Goal: Information Seeking & Learning: Learn about a topic

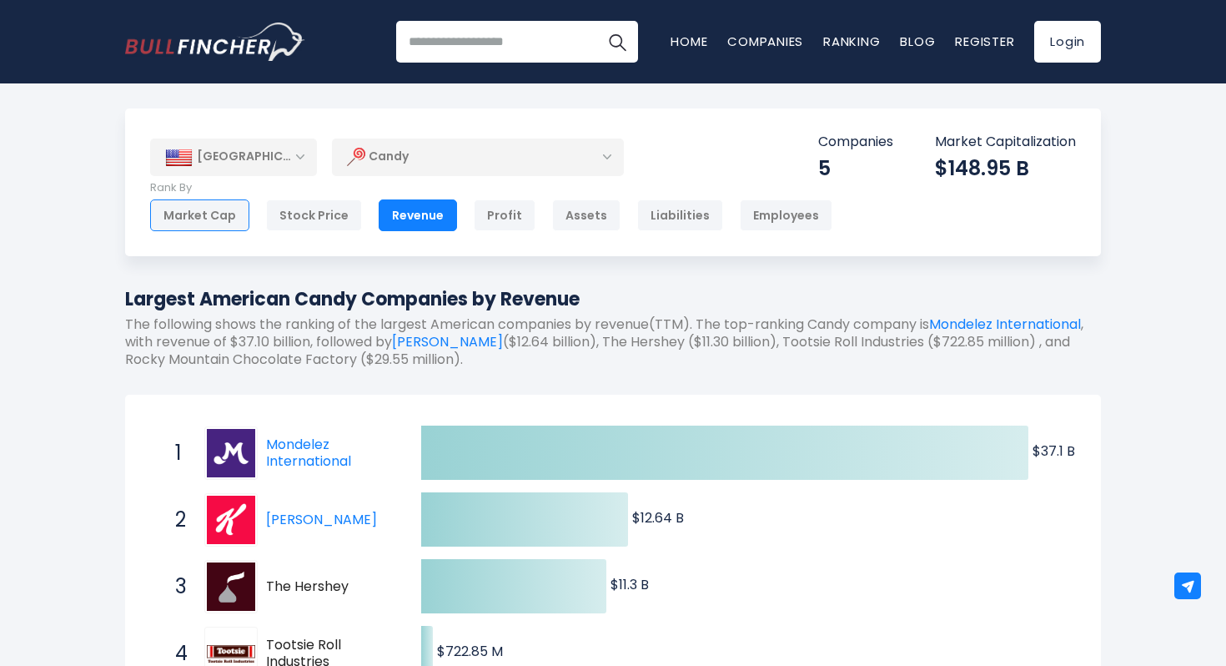
click at [187, 215] on div "Market Cap" at bounding box center [199, 215] width 99 height 32
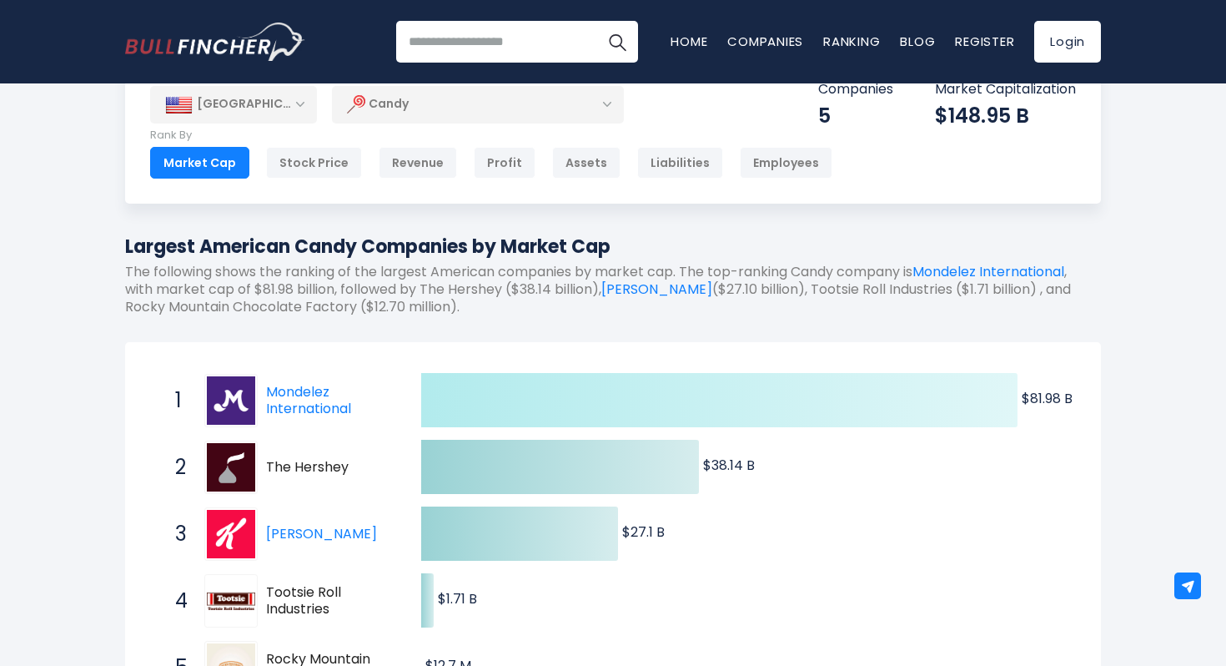
scroll to position [54, 0]
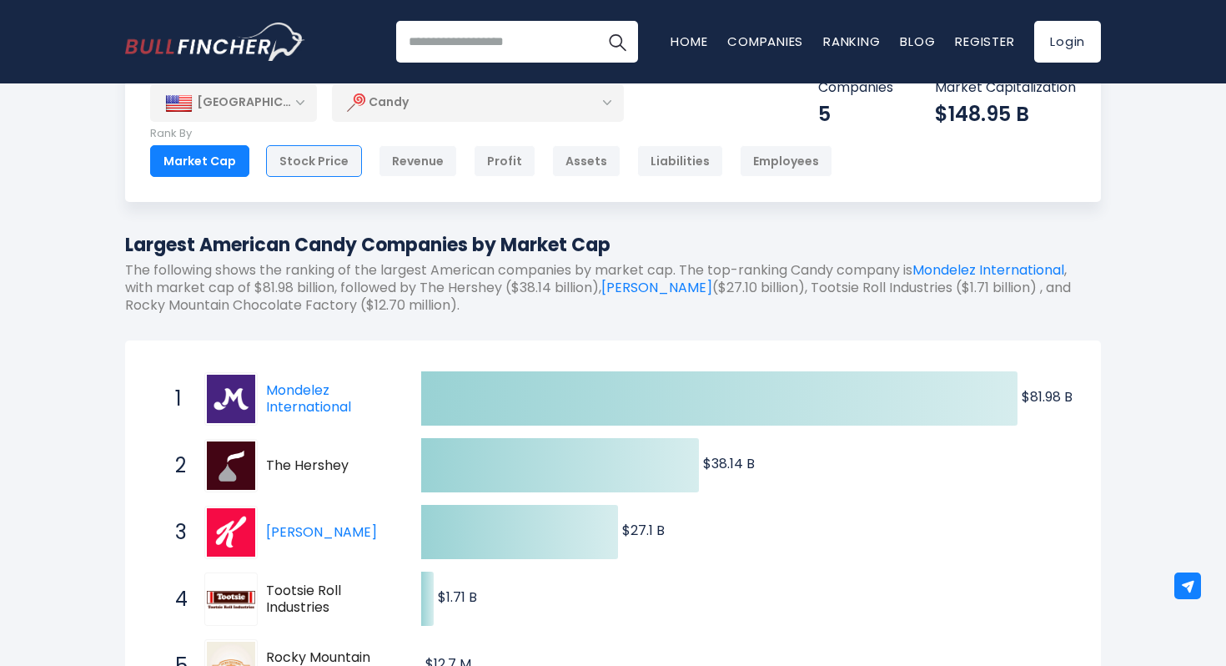
click at [317, 153] on div "Stock Price" at bounding box center [314, 161] width 96 height 32
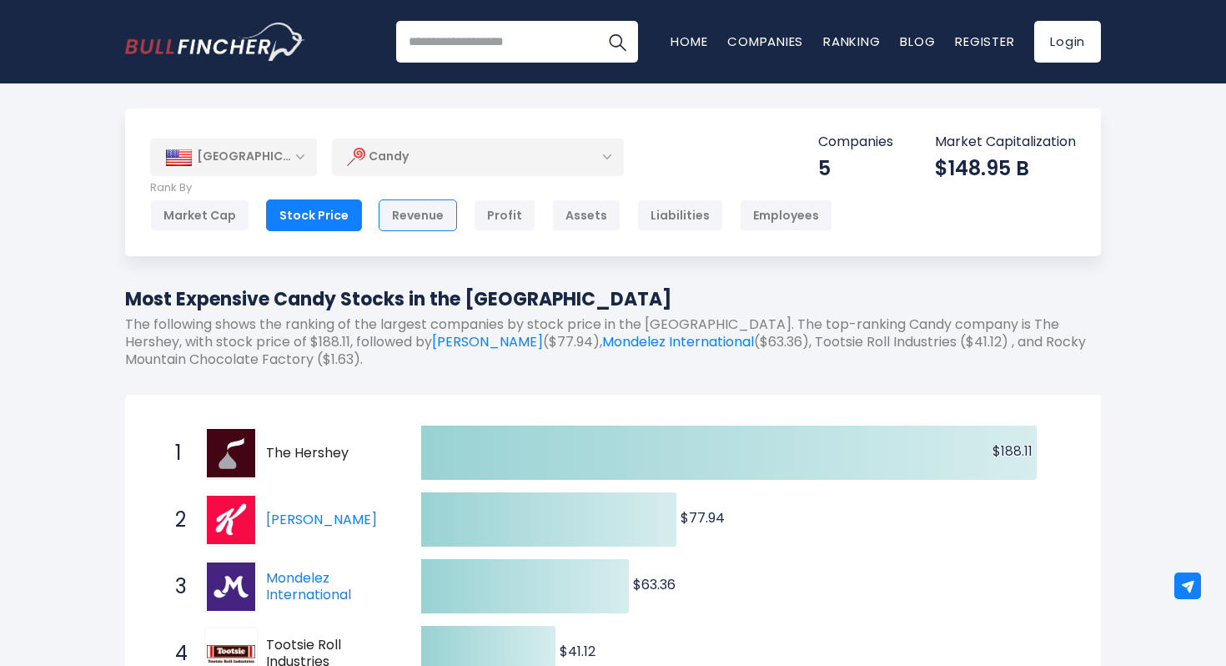
click at [412, 216] on div "Revenue" at bounding box center [418, 215] width 78 height 32
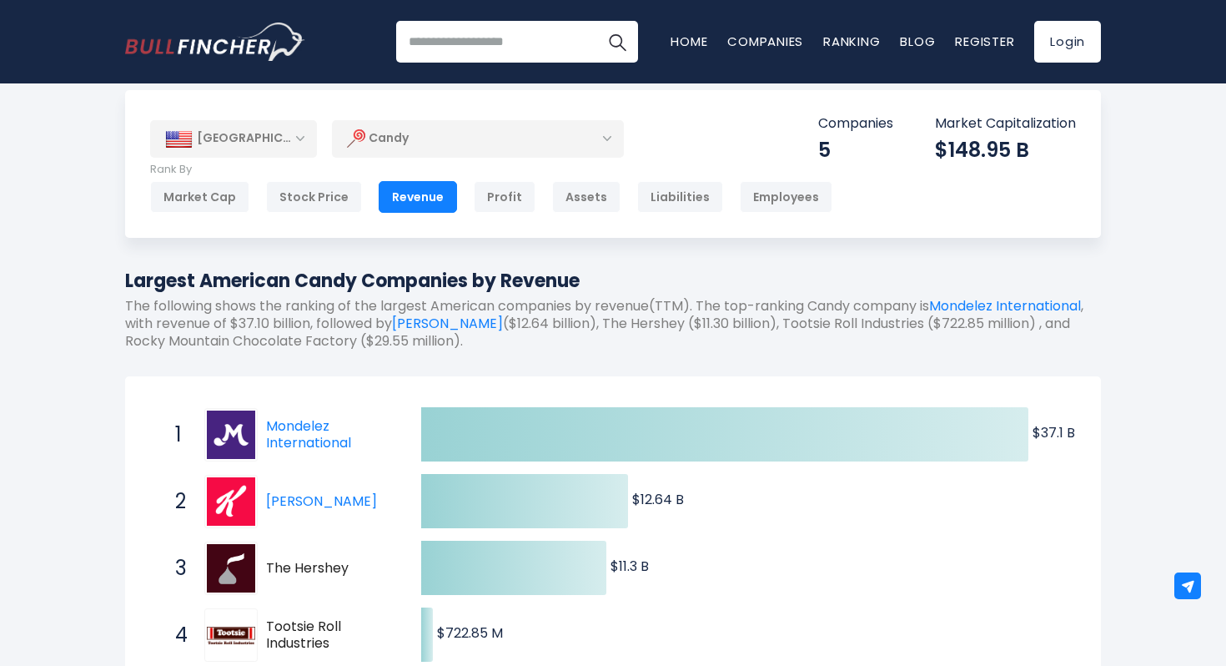
scroll to position [25, 0]
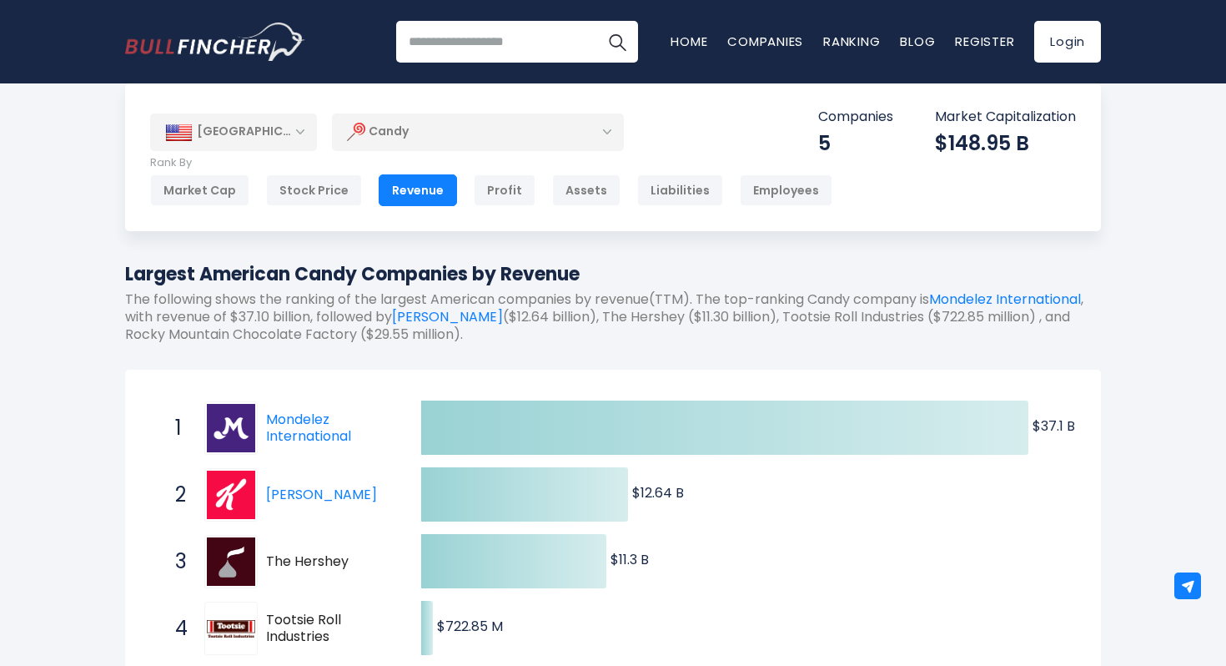
click at [430, 124] on div "Candy" at bounding box center [478, 132] width 292 height 38
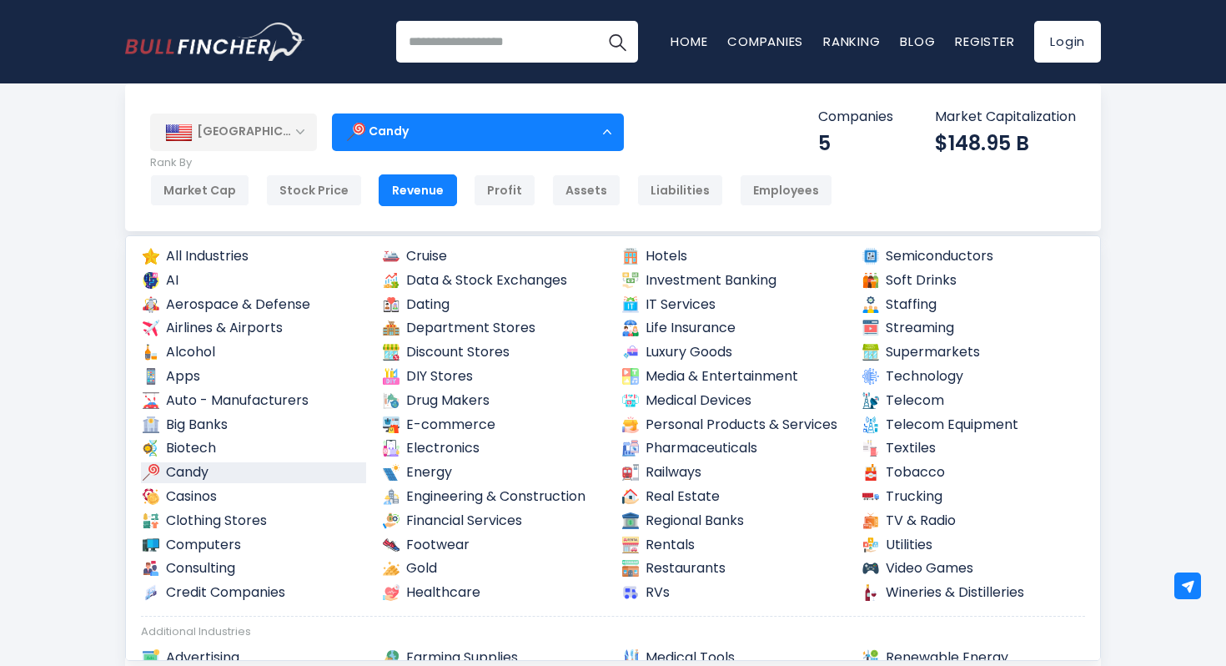
scroll to position [13, 0]
click at [199, 470] on link "Candy" at bounding box center [253, 470] width 225 height 21
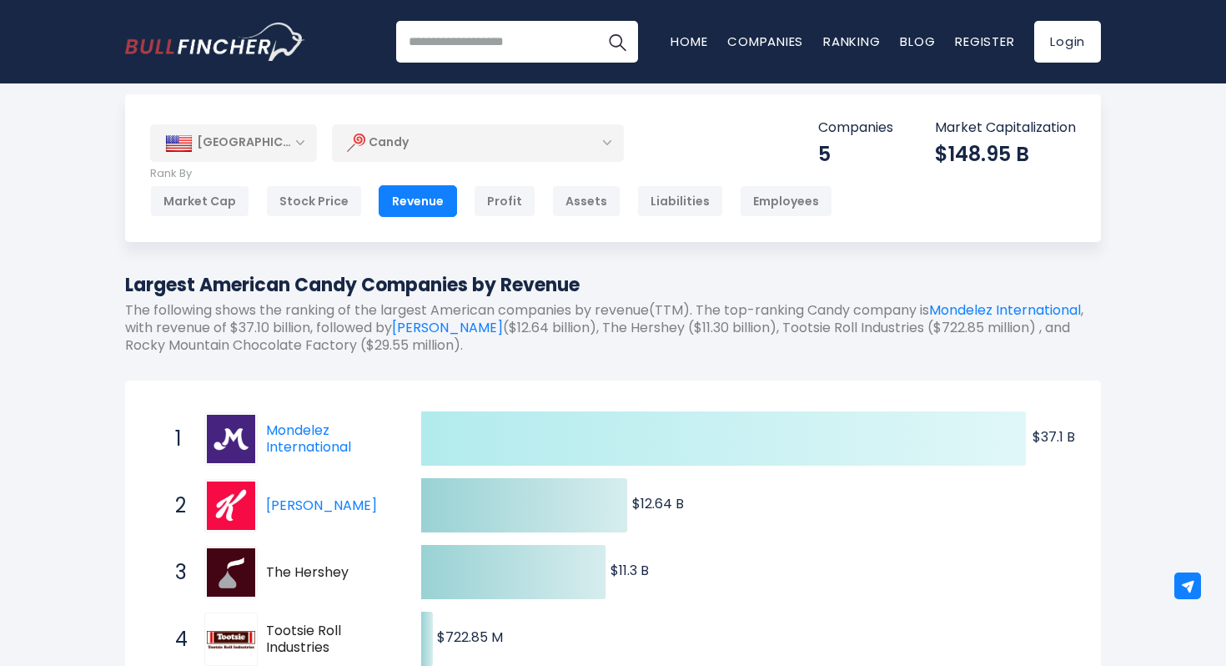
scroll to position [17, 0]
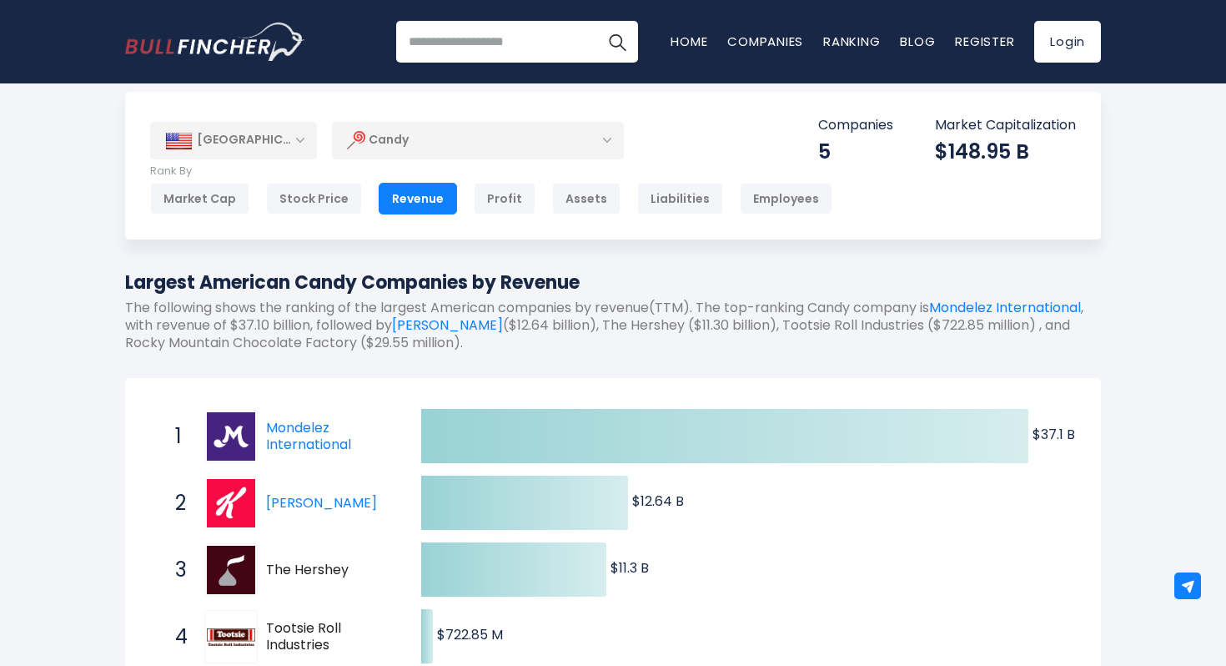
click at [21, 428] on div "[GEOGRAPHIC_DATA] Entire World 30,364 [GEOGRAPHIC_DATA] [GEOGRAPHIC_DATA] 3,960…" at bounding box center [613, 649] width 1226 height 1114
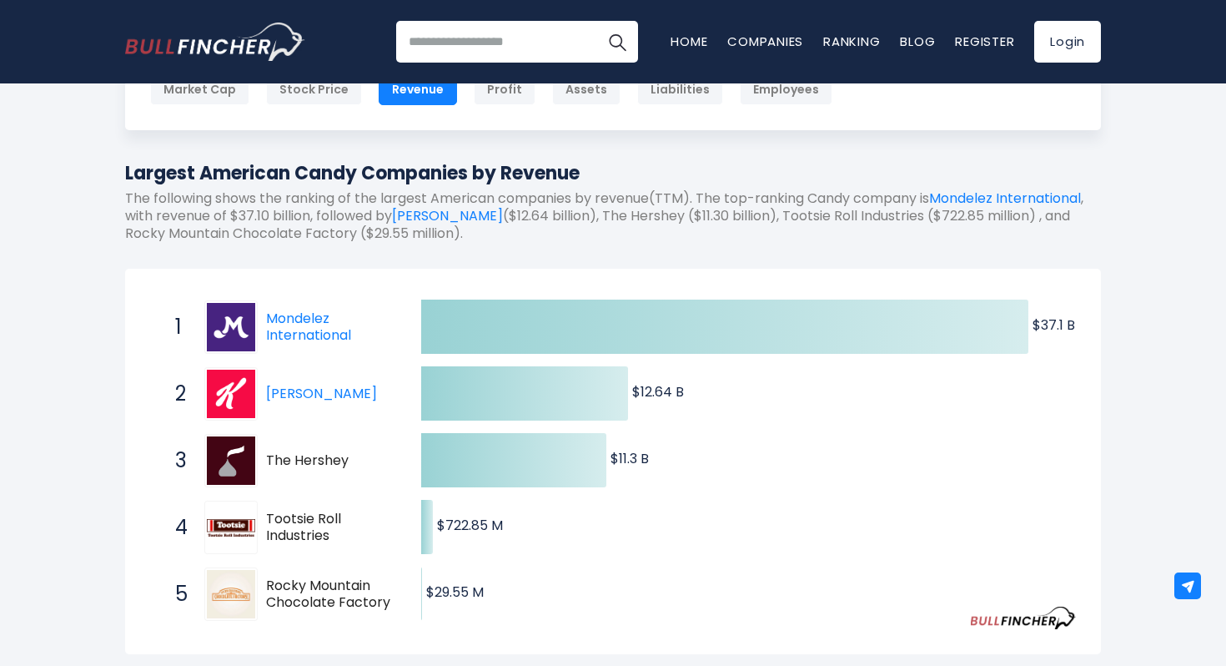
scroll to position [140, 0]
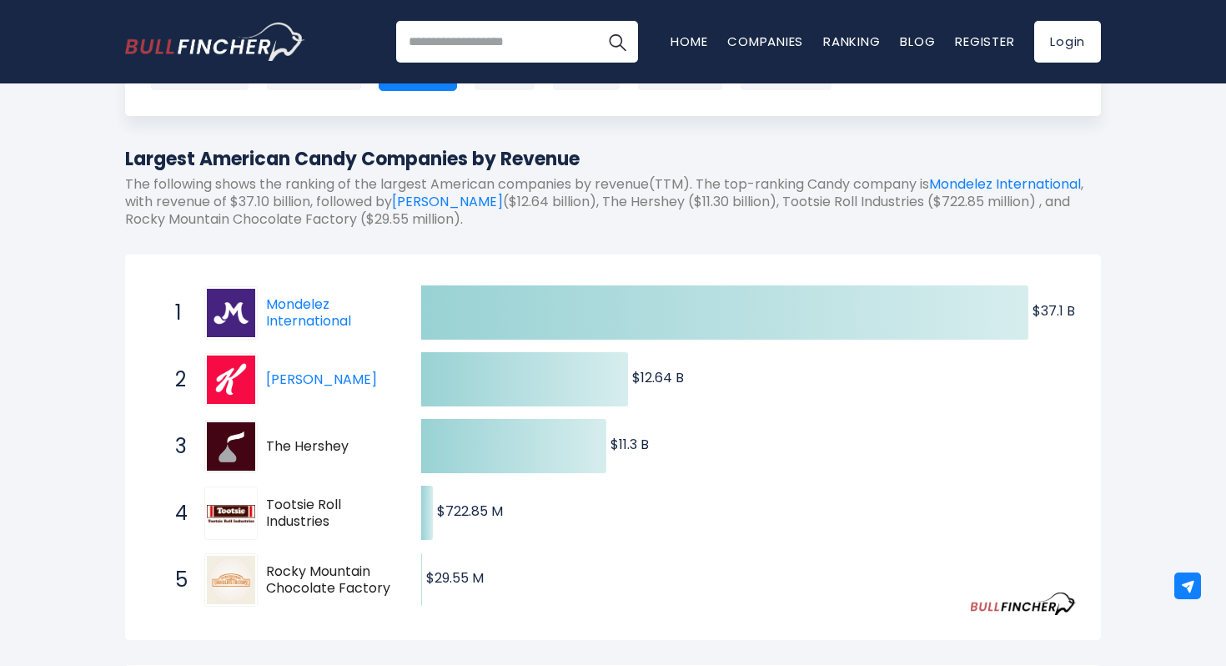
drag, startPoint x: 176, startPoint y: 372, endPoint x: 711, endPoint y: 417, distance: 536.6
click at [711, 417] on div "Created with Highcharts 12.1.2 $37.1 B ​ $37.1 B $12.64 B ​ $12.64 B $11.3 B ​ …" at bounding box center [613, 446] width 926 height 334
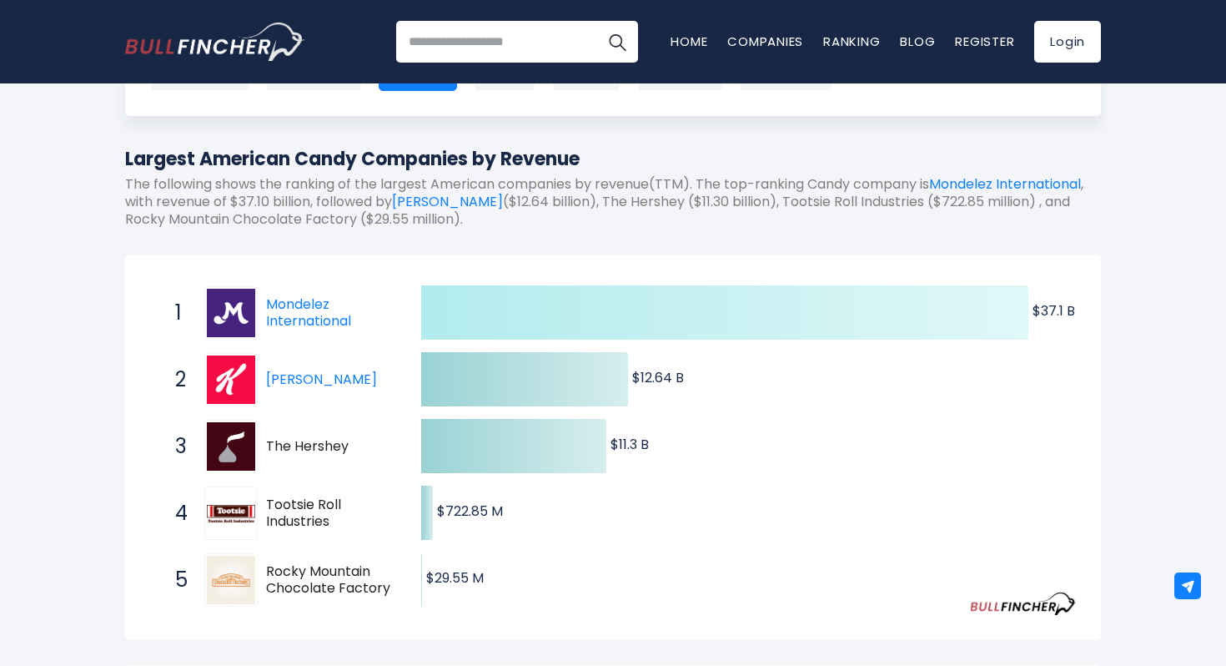
drag, startPoint x: 663, startPoint y: 455, endPoint x: 551, endPoint y: 312, distance: 181.9
click at [551, 313] on icon "Created with Highcharts 12.1.2 $37.1 B ​ $37.1 B $12.64 B ​ $12.64 B $11.3 B ​ …" at bounding box center [613, 446] width 926 height 334
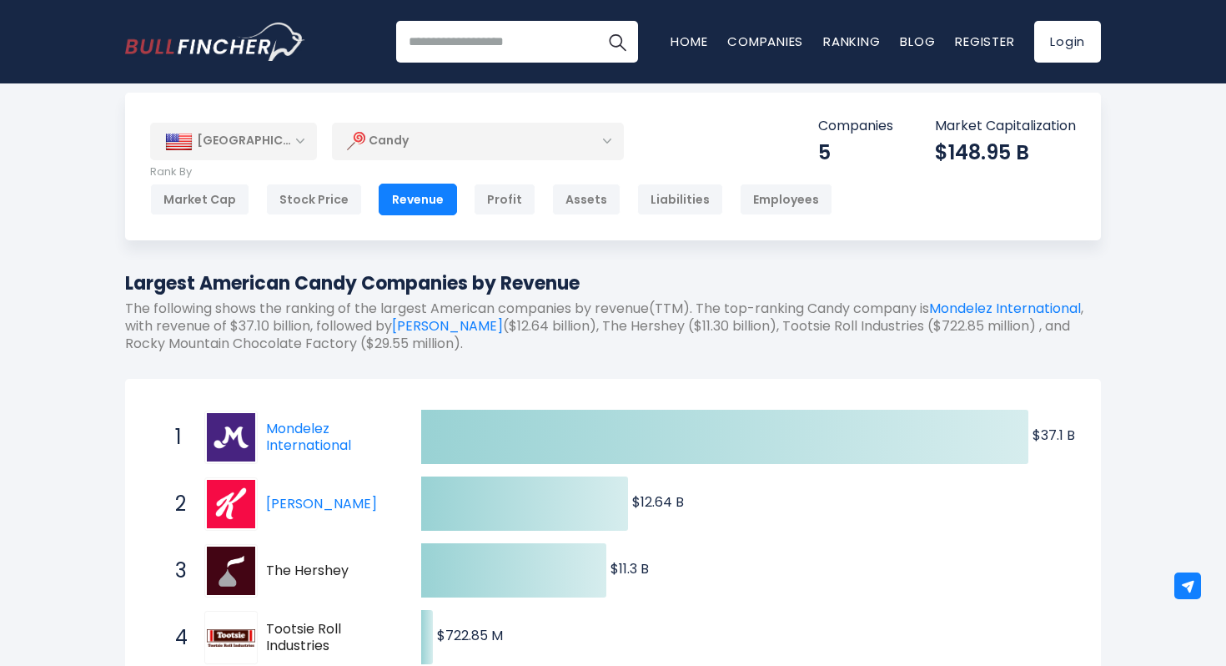
scroll to position [0, 0]
